Goal: Information Seeking & Learning: Learn about a topic

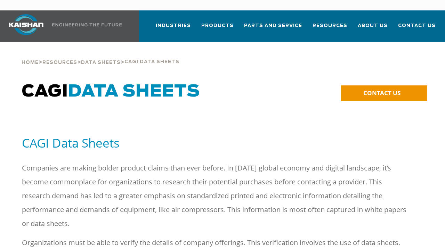
scroll to position [35, 0]
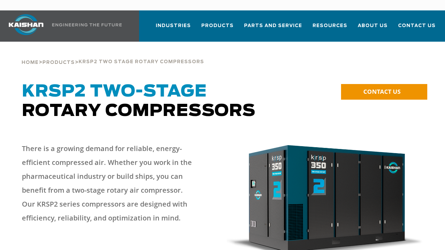
scroll to position [35, 0]
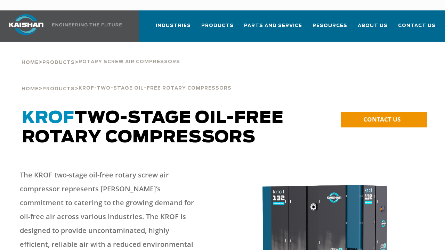
scroll to position [35, 0]
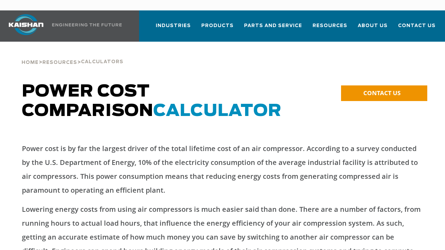
scroll to position [35, 0]
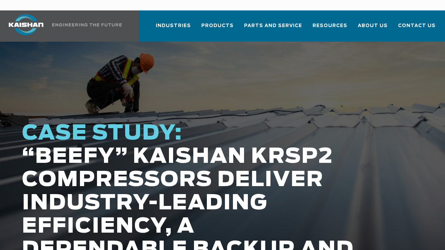
scroll to position [35, 0]
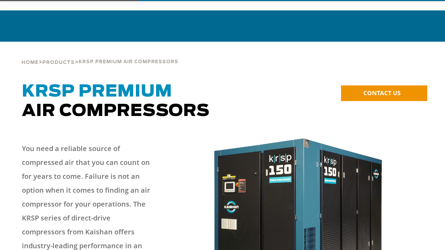
scroll to position [35, 0]
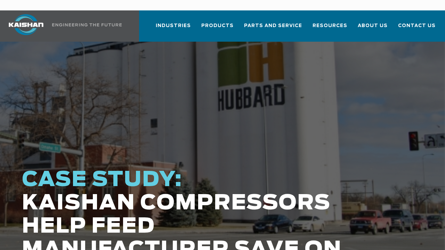
scroll to position [35, 0]
